Goal: Task Accomplishment & Management: Manage account settings

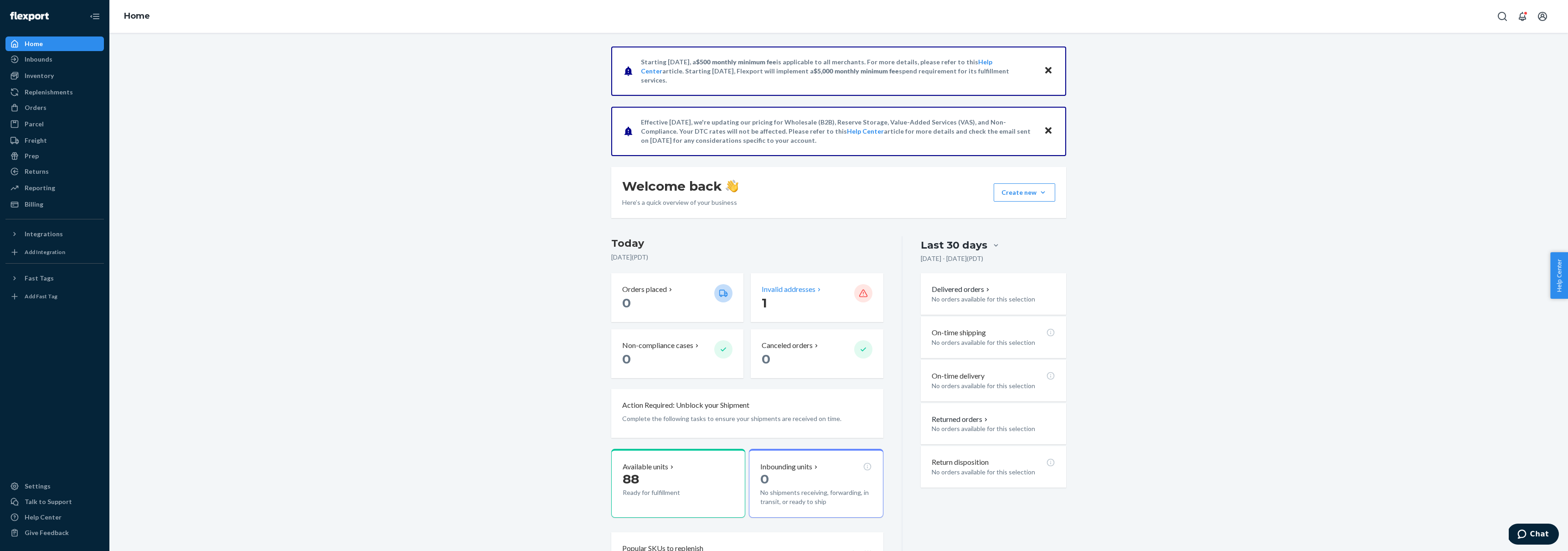
click at [802, 289] on p "Invalid addresses" at bounding box center [789, 289] width 54 height 11
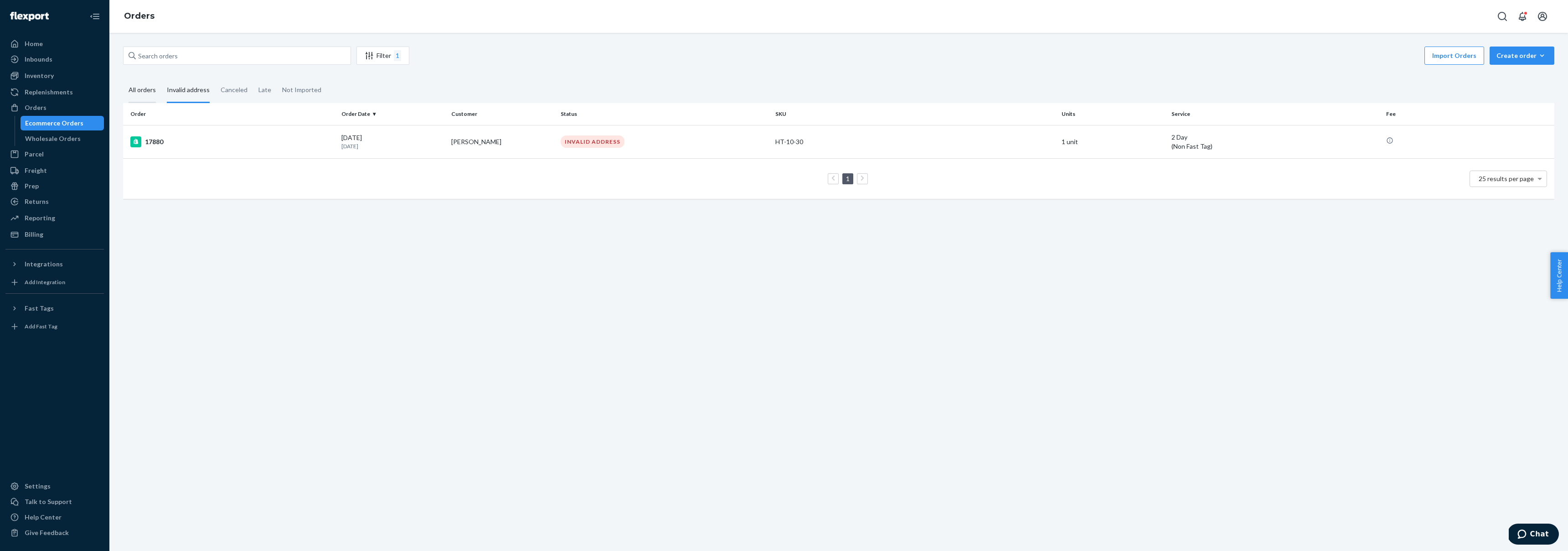
click at [142, 90] on div "All orders" at bounding box center [142, 90] width 28 height 25
click at [123, 78] on input "All orders" at bounding box center [123, 78] width 0 height 0
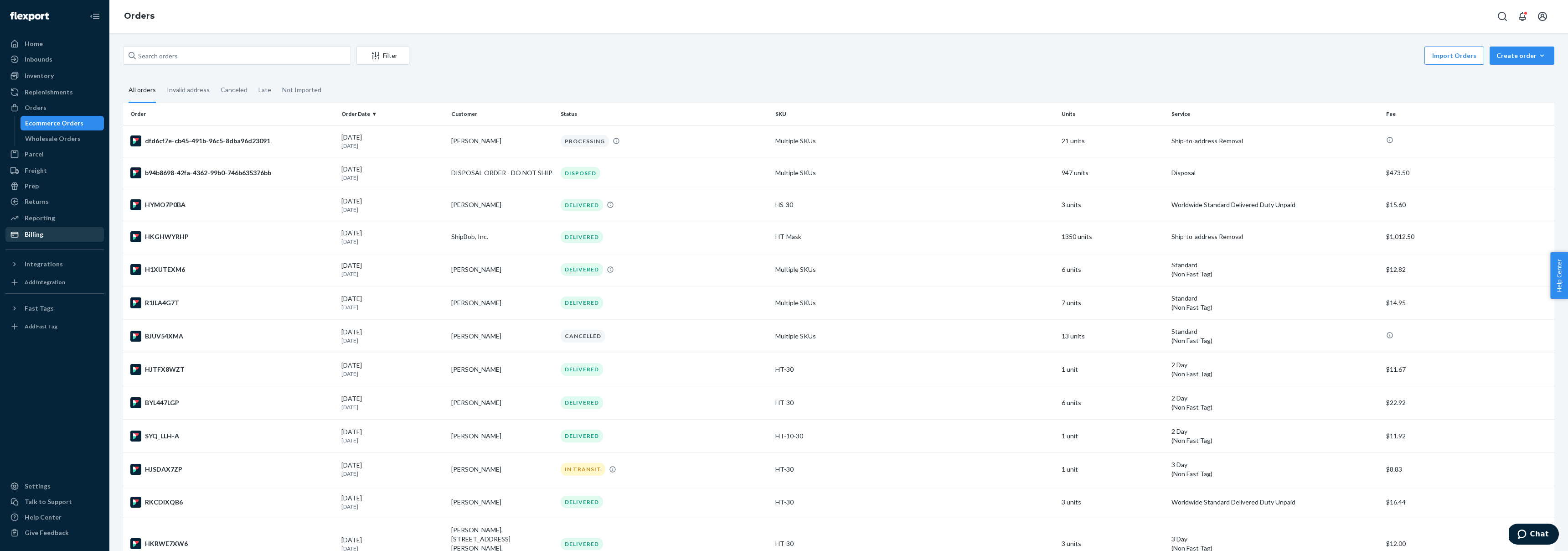
click at [46, 236] on div "Billing" at bounding box center [54, 235] width 97 height 13
